Goal: Information Seeking & Learning: Learn about a topic

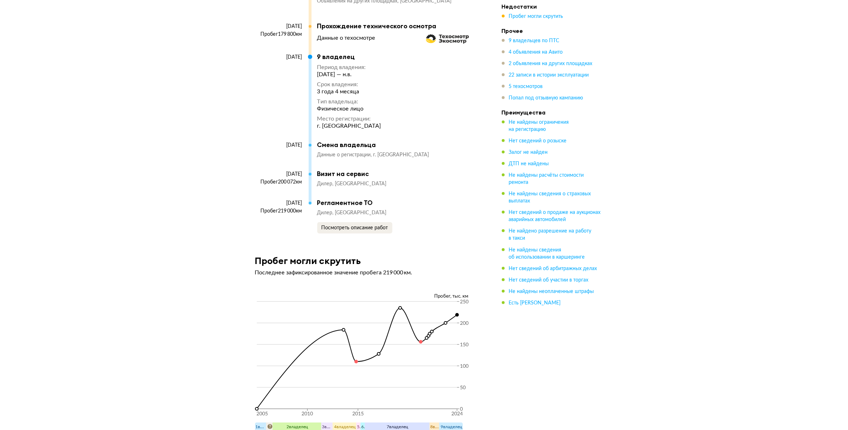
scroll to position [3960, 0]
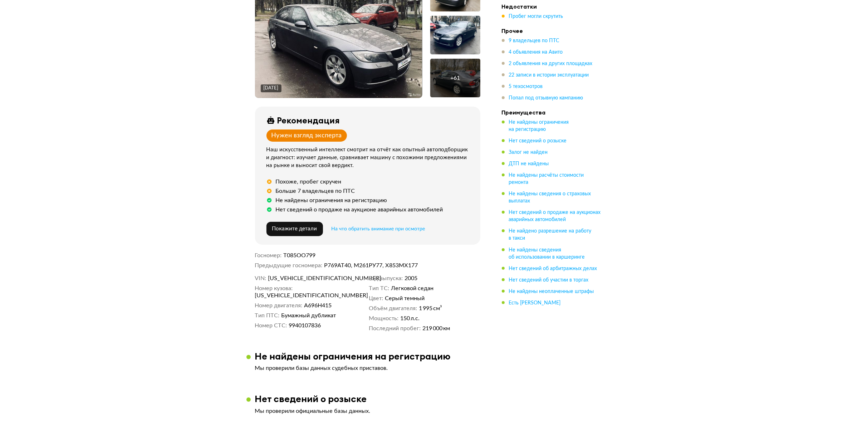
scroll to position [0, 0]
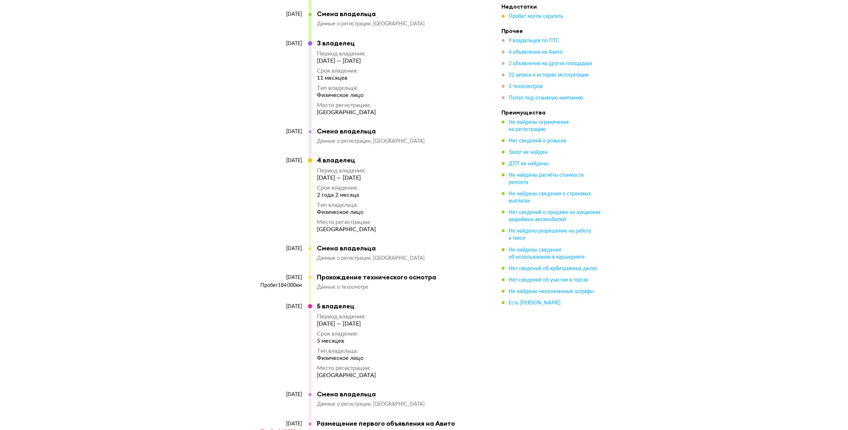
scroll to position [2862, 0]
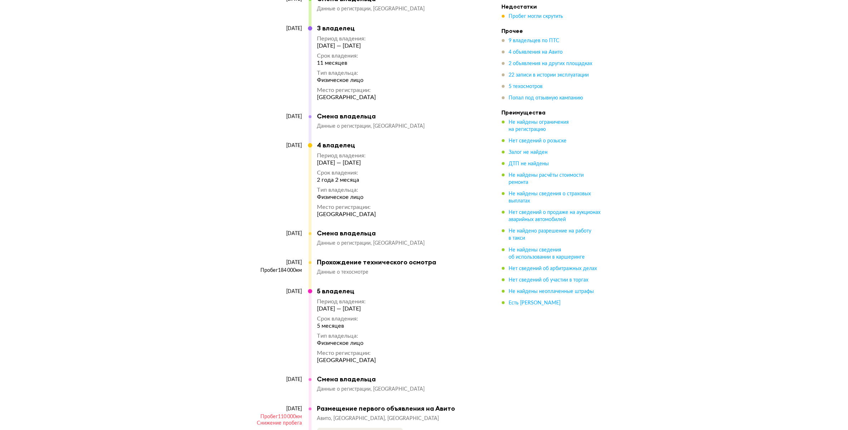
drag, startPoint x: 279, startPoint y: 259, endPoint x: 301, endPoint y: 261, distance: 21.9
click at [301, 261] on div "[DATE] Пробег 184 000 км" at bounding box center [282, 273] width 54 height 28
drag, startPoint x: 301, startPoint y: 261, endPoint x: 235, endPoint y: 245, distance: 68.1
click at [235, 245] on div "Выездная диагностика Организуют просмотр, попробуют поторговаться Выгодный кред…" at bounding box center [424, 21] width 848 height 5699
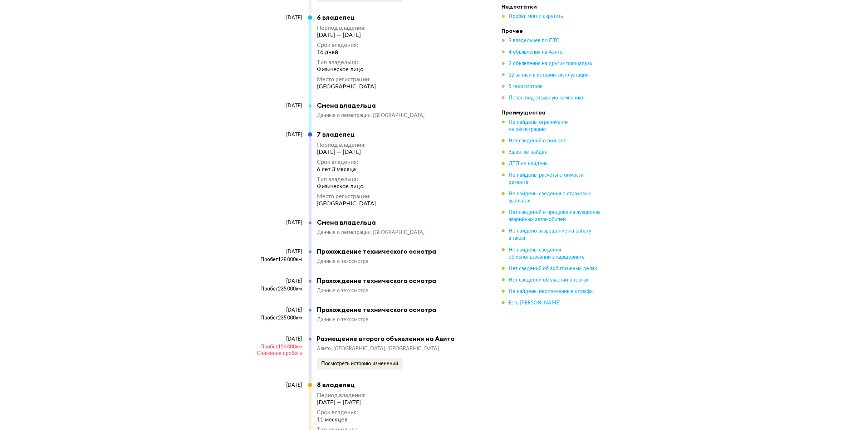
scroll to position [3310, 0]
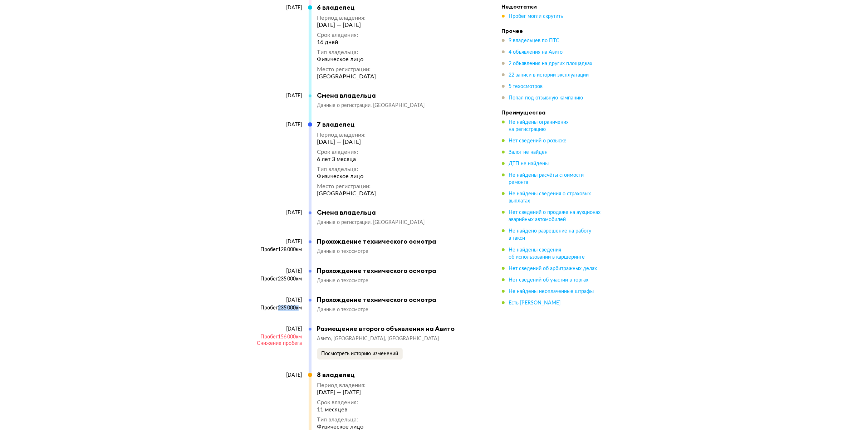
drag, startPoint x: 276, startPoint y: 296, endPoint x: 296, endPoint y: 295, distance: 19.7
click at [296, 305] on div "Пробег 235 000 км" at bounding box center [278, 308] width 47 height 6
drag, startPoint x: 296, startPoint y: 295, endPoint x: 244, endPoint y: 244, distance: 72.9
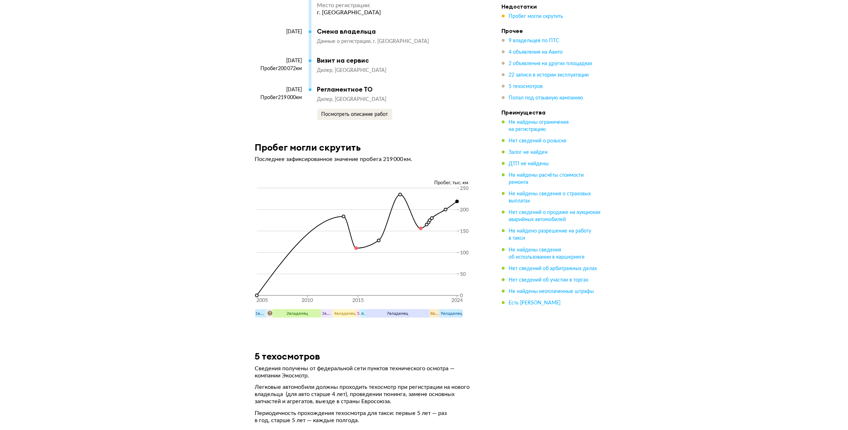
scroll to position [4070, 0]
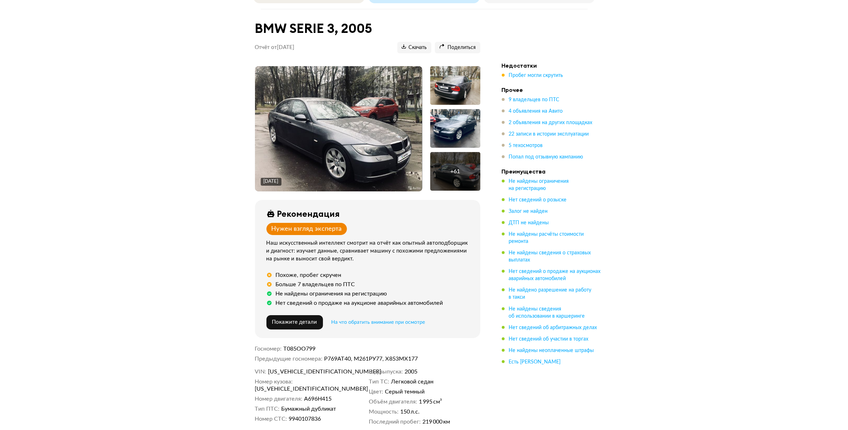
scroll to position [13, 0]
